Goal: Task Accomplishment & Management: Use online tool/utility

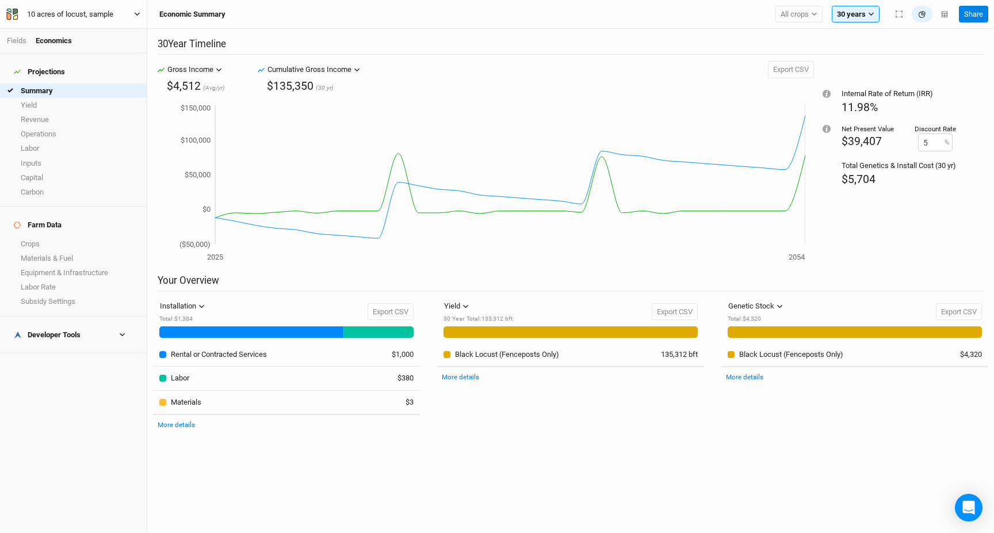
click at [134, 17] on icon "button" at bounding box center [137, 14] width 6 height 6
click at [101, 32] on button "Back" at bounding box center [94, 32] width 91 height 15
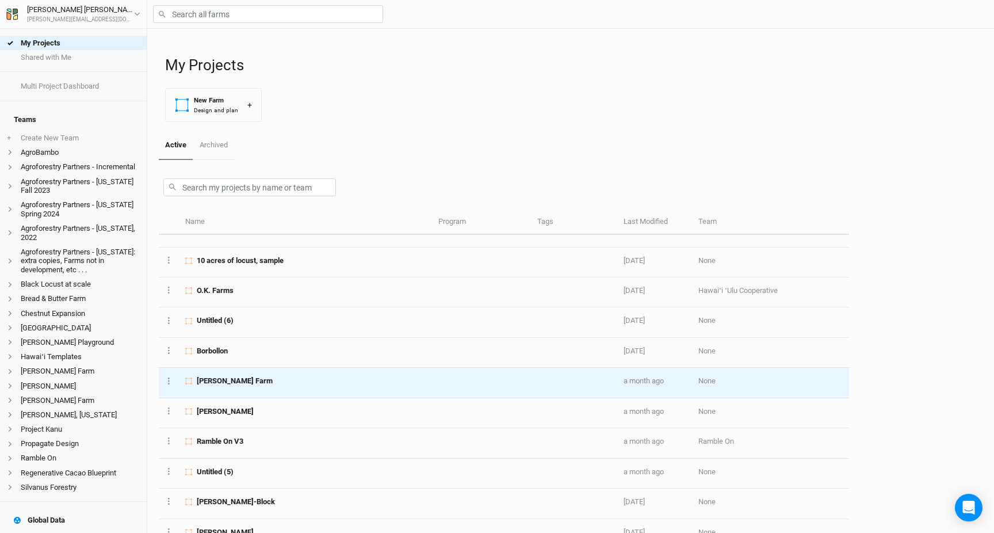
scroll to position [48, 0]
click at [268, 386] on td "[PERSON_NAME] Farm" at bounding box center [305, 382] width 253 height 30
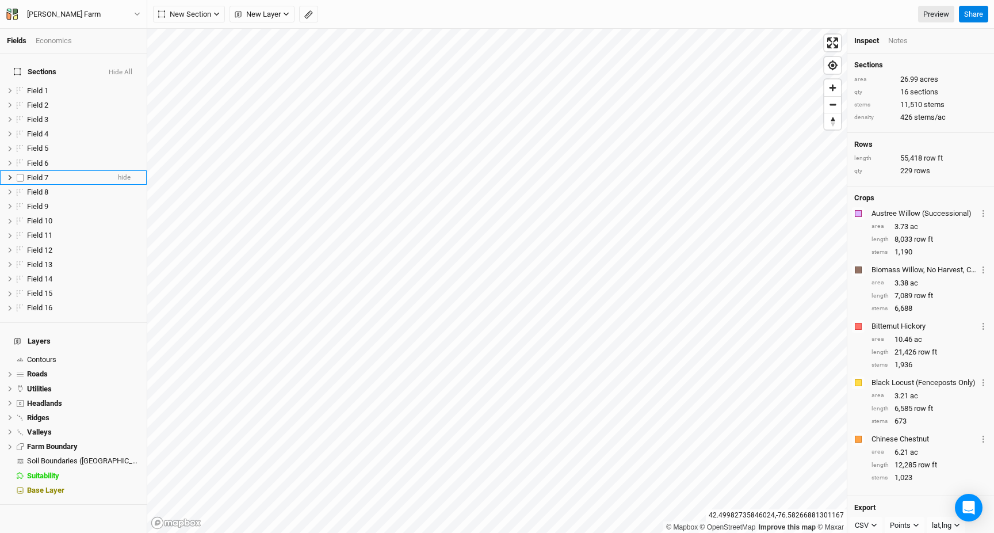
click at [50, 173] on div "Field 7" at bounding box center [68, 177] width 82 height 9
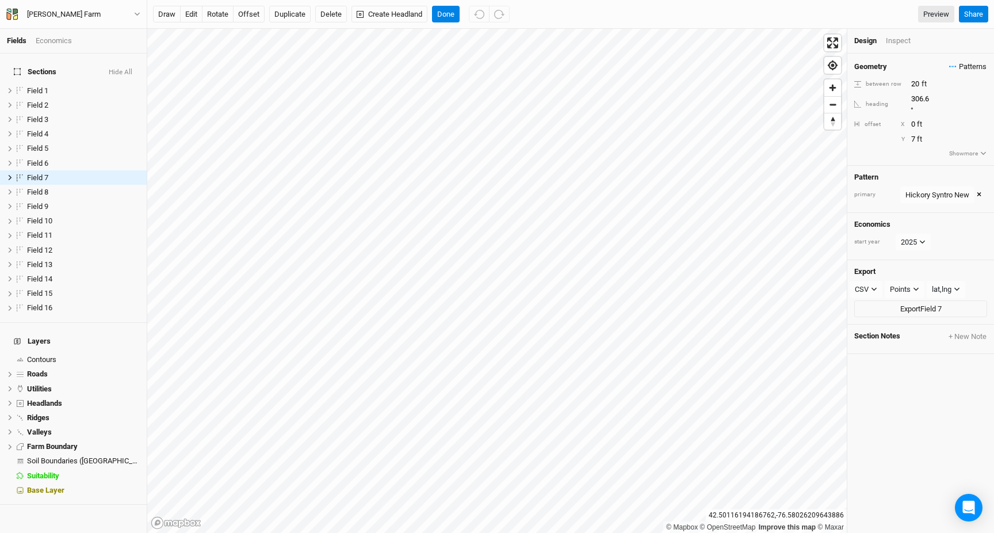
click at [956, 66] on span "Patterns" at bounding box center [967, 67] width 37 height 12
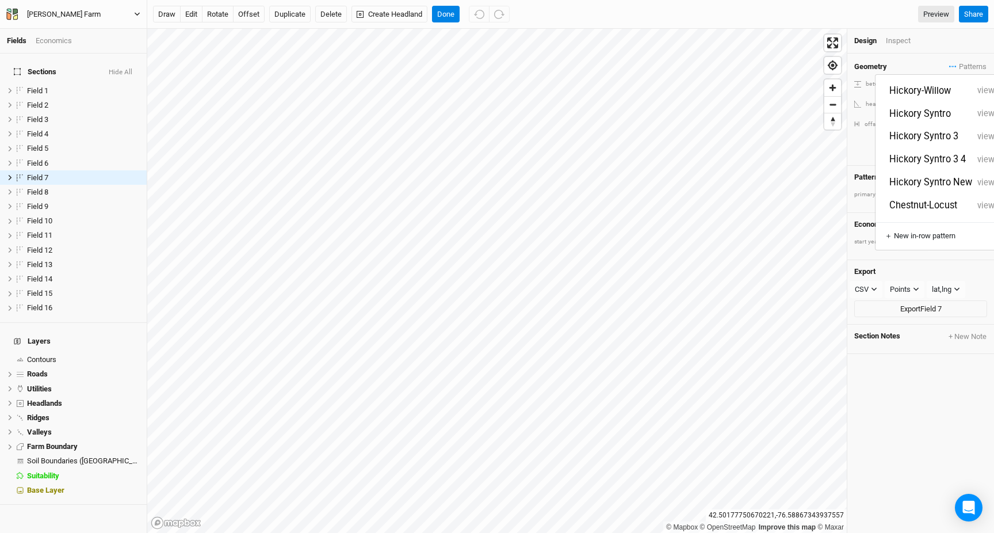
click at [81, 13] on button "[PERSON_NAME] Farm" at bounding box center [73, 14] width 135 height 13
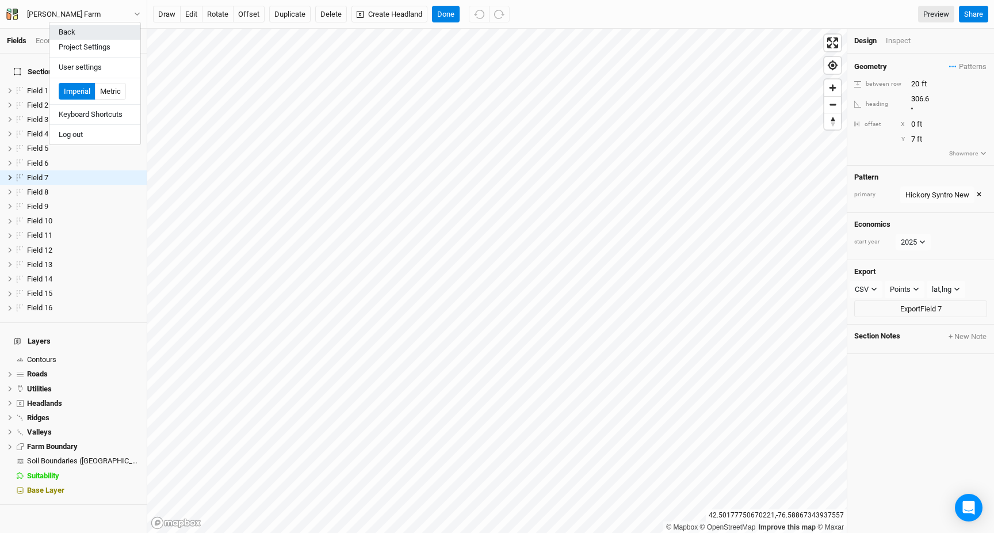
click at [75, 30] on button "Back" at bounding box center [94, 32] width 91 height 15
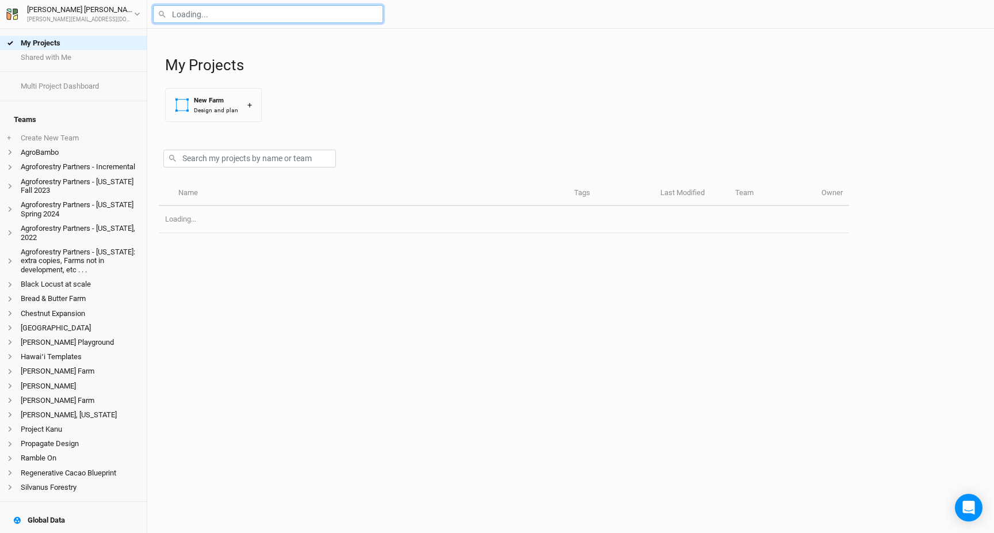
click at [196, 20] on input "text" at bounding box center [268, 14] width 230 height 18
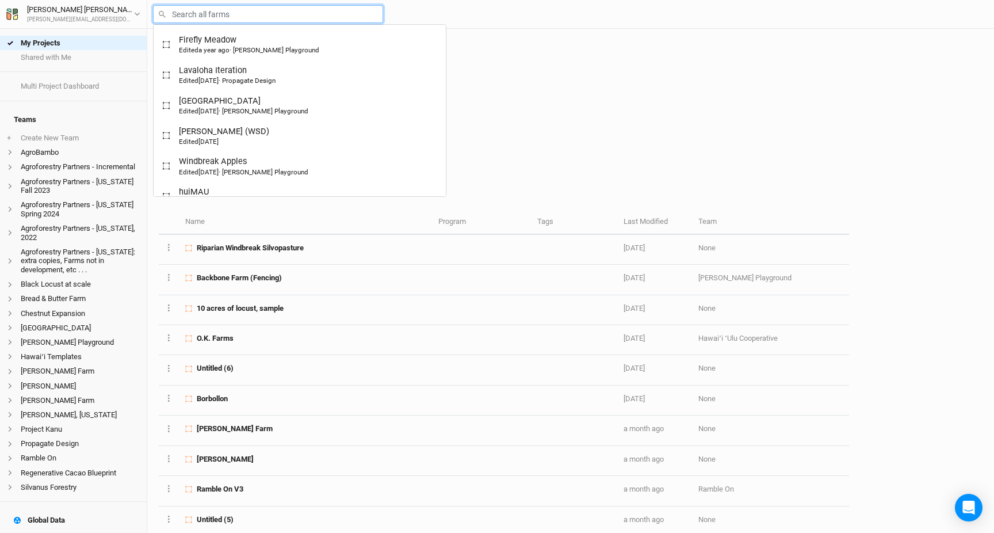
type input "k"
click at [445, 93] on div "My Projects New Farm Design and plan +" at bounding box center [574, 80] width 818 height 102
